Goal: Task Accomplishment & Management: Use online tool/utility

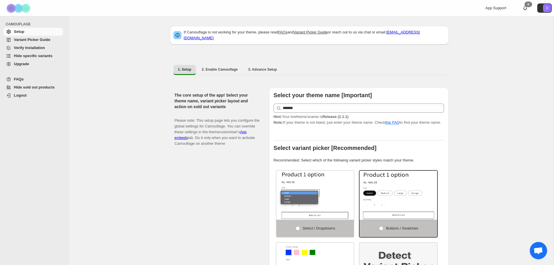
click at [27, 57] on span "Hide specific variants" at bounding box center [33, 56] width 39 height 4
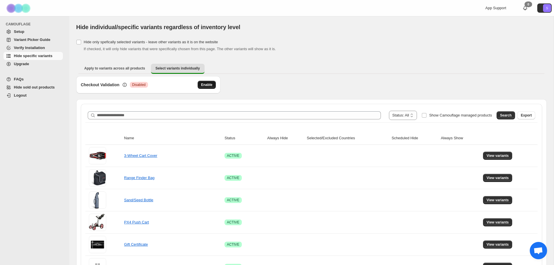
click at [210, 85] on span "Enable" at bounding box center [206, 85] width 11 height 5
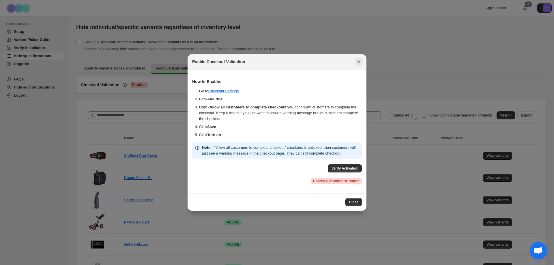
click at [361, 62] on icon "Close" at bounding box center [359, 62] width 6 height 6
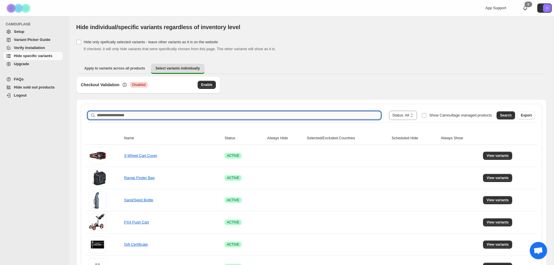
click at [175, 115] on input "Search product name" at bounding box center [239, 115] width 284 height 8
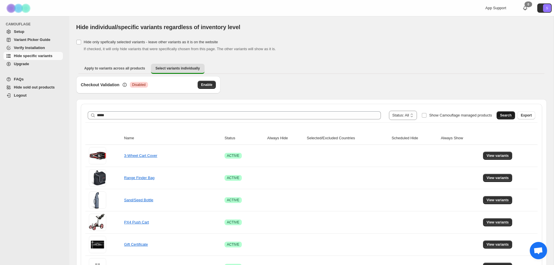
click at [512, 117] on span "Search" at bounding box center [506, 115] width 12 height 5
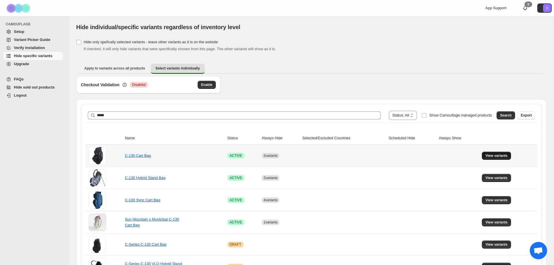
click at [496, 157] on span "View variants" at bounding box center [497, 156] width 22 height 5
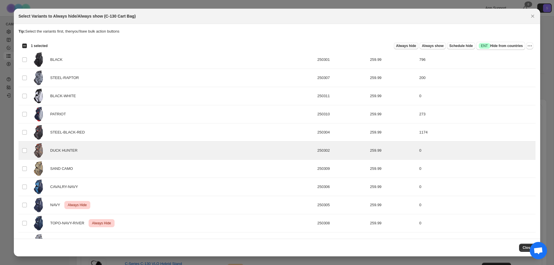
click at [416, 46] on span "Always hide" at bounding box center [406, 46] width 20 height 5
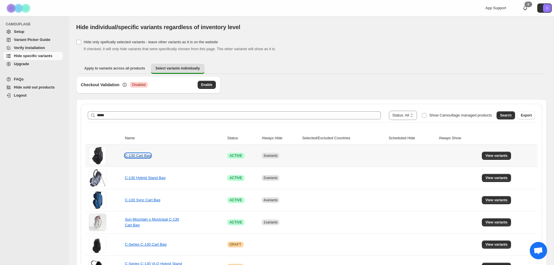
click at [140, 156] on link "C-130 Cart Bag" at bounding box center [138, 156] width 26 height 4
click at [500, 156] on span "View variants" at bounding box center [497, 156] width 22 height 5
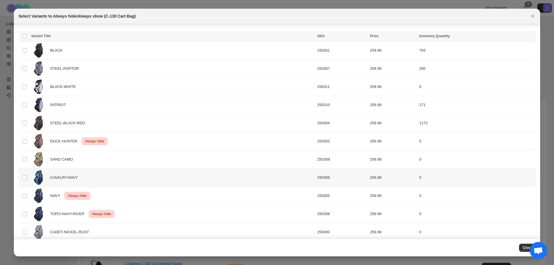
scroll to position [16, 0]
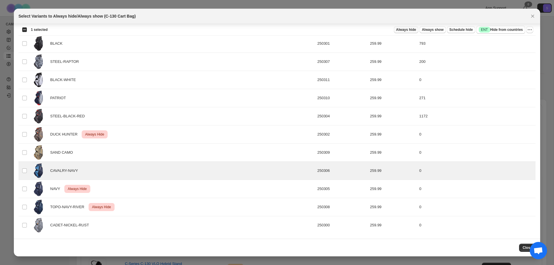
click at [413, 31] on span "Always hide" at bounding box center [406, 29] width 20 height 5
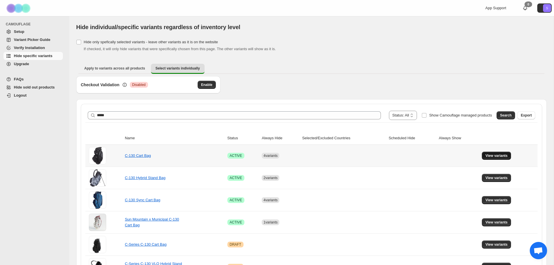
click at [500, 159] on button "View variants" at bounding box center [496, 156] width 29 height 8
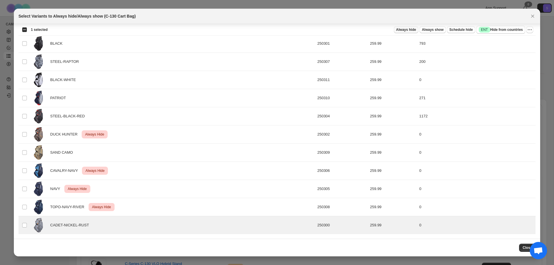
click at [410, 29] on span "Always hide" at bounding box center [406, 29] width 20 height 5
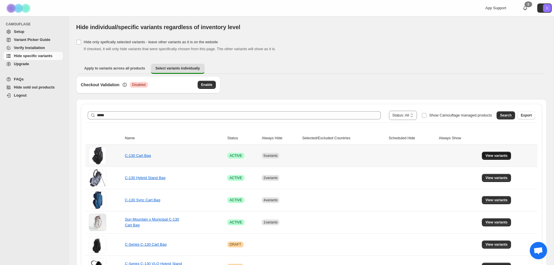
click at [494, 157] on span "View variants" at bounding box center [497, 156] width 22 height 5
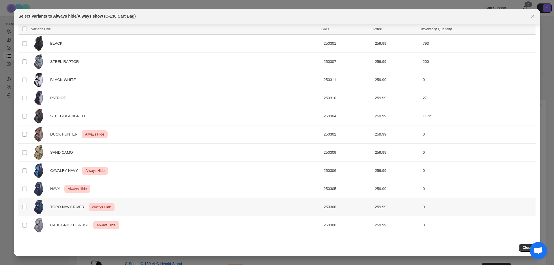
scroll to position [0, 0]
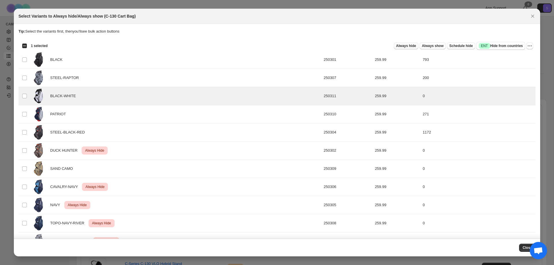
click at [405, 46] on span "Always hide" at bounding box center [406, 46] width 20 height 5
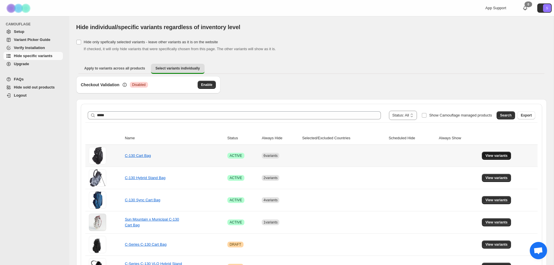
click at [502, 156] on span "View variants" at bounding box center [497, 156] width 22 height 5
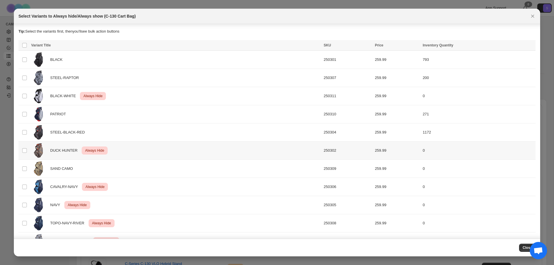
scroll to position [16, 0]
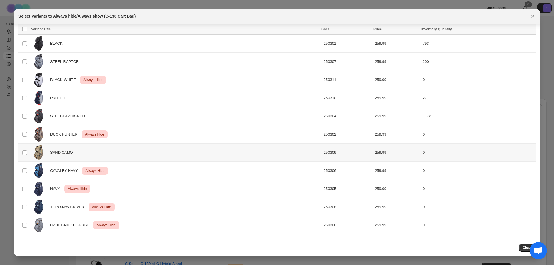
click at [89, 155] on div "SAND CAMO" at bounding box center [175, 153] width 289 height 14
click at [416, 30] on span "Always hide" at bounding box center [406, 29] width 20 height 5
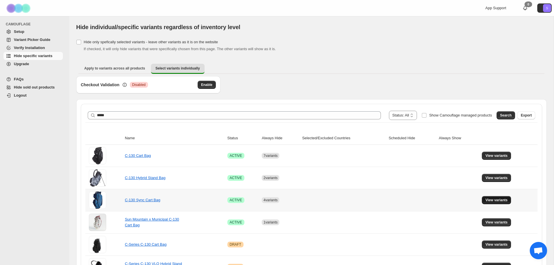
click at [495, 200] on span "View variants" at bounding box center [497, 200] width 22 height 5
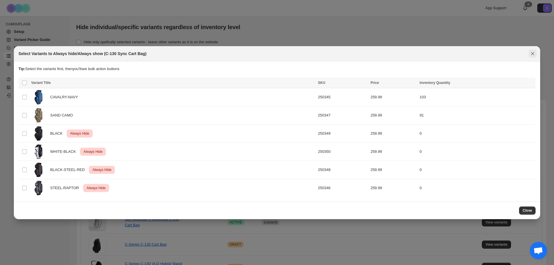
click at [532, 54] on icon "Close" at bounding box center [533, 54] width 6 height 6
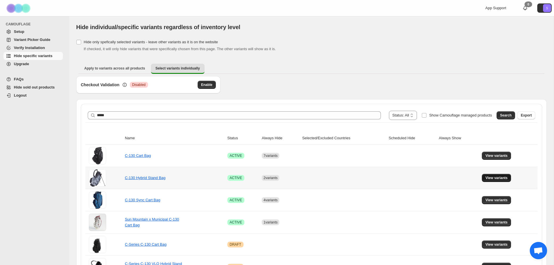
click at [493, 179] on span "View variants" at bounding box center [497, 178] width 22 height 5
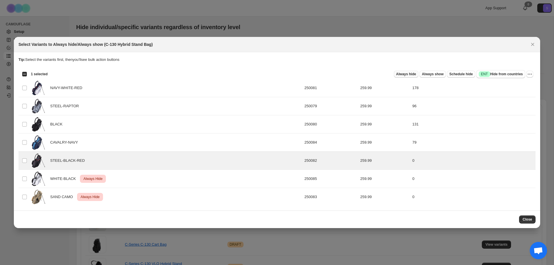
click at [412, 74] on span "Always hide" at bounding box center [406, 74] width 20 height 5
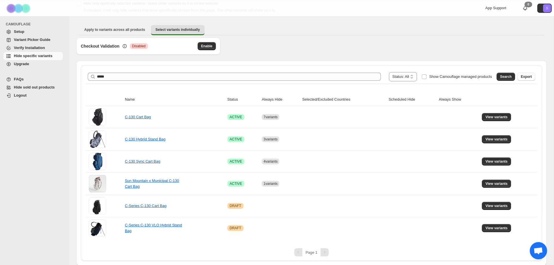
scroll to position [39, 0]
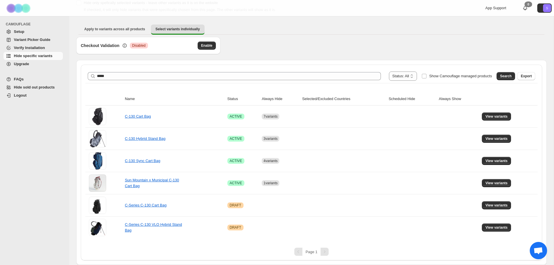
drag, startPoint x: 226, startPoint y: 81, endPoint x: 73, endPoint y: 75, distance: 153.7
click at [73, 75] on div "**********" at bounding box center [311, 121] width 485 height 288
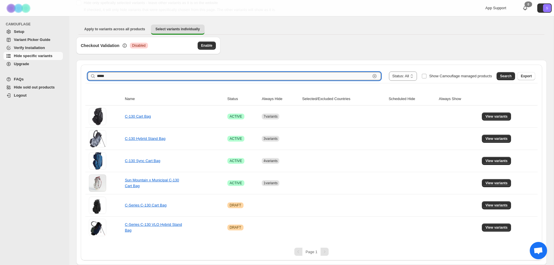
drag, startPoint x: 116, startPoint y: 77, endPoint x: 79, endPoint y: 75, distance: 37.3
click at [97, 75] on input "*****" at bounding box center [234, 76] width 274 height 8
type input "*******"
click at [513, 79] on button "Search" at bounding box center [506, 76] width 18 height 8
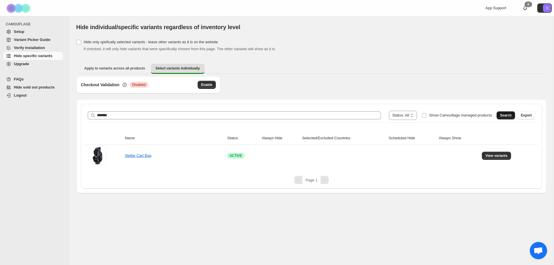
scroll to position [0, 0]
click at [501, 156] on span "View variants" at bounding box center [497, 156] width 22 height 5
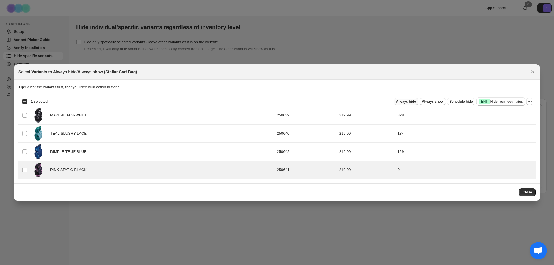
click at [413, 103] on span "Always hide" at bounding box center [406, 101] width 20 height 5
